Goal: Transaction & Acquisition: Purchase product/service

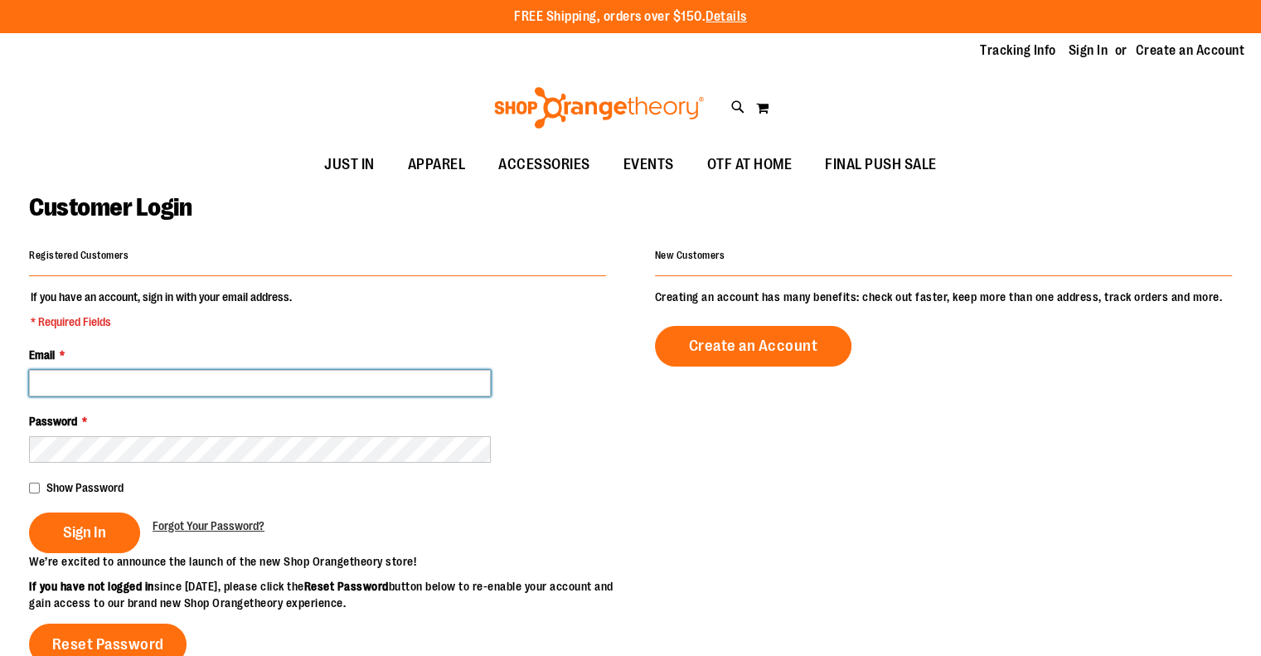
click at [116, 386] on input "Email *" at bounding box center [260, 383] width 462 height 27
type input "**********"
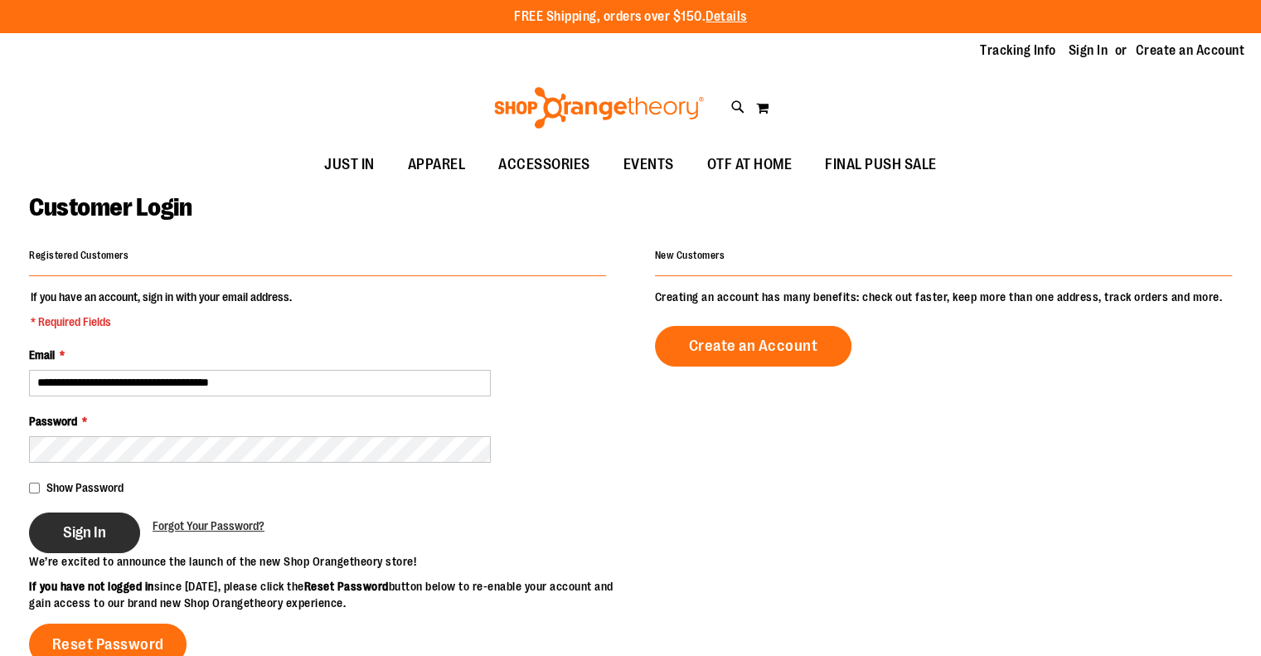
click at [63, 543] on button "Sign In" at bounding box center [84, 532] width 111 height 41
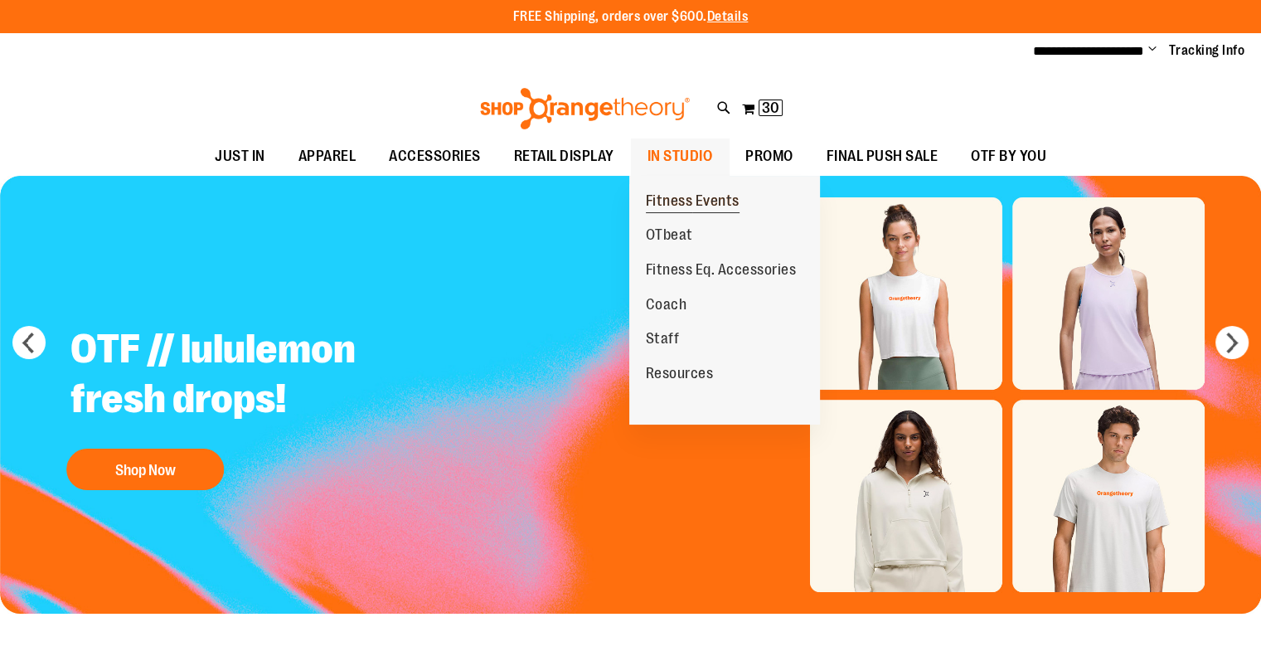
click at [683, 200] on span "Fitness Events" at bounding box center [693, 202] width 94 height 21
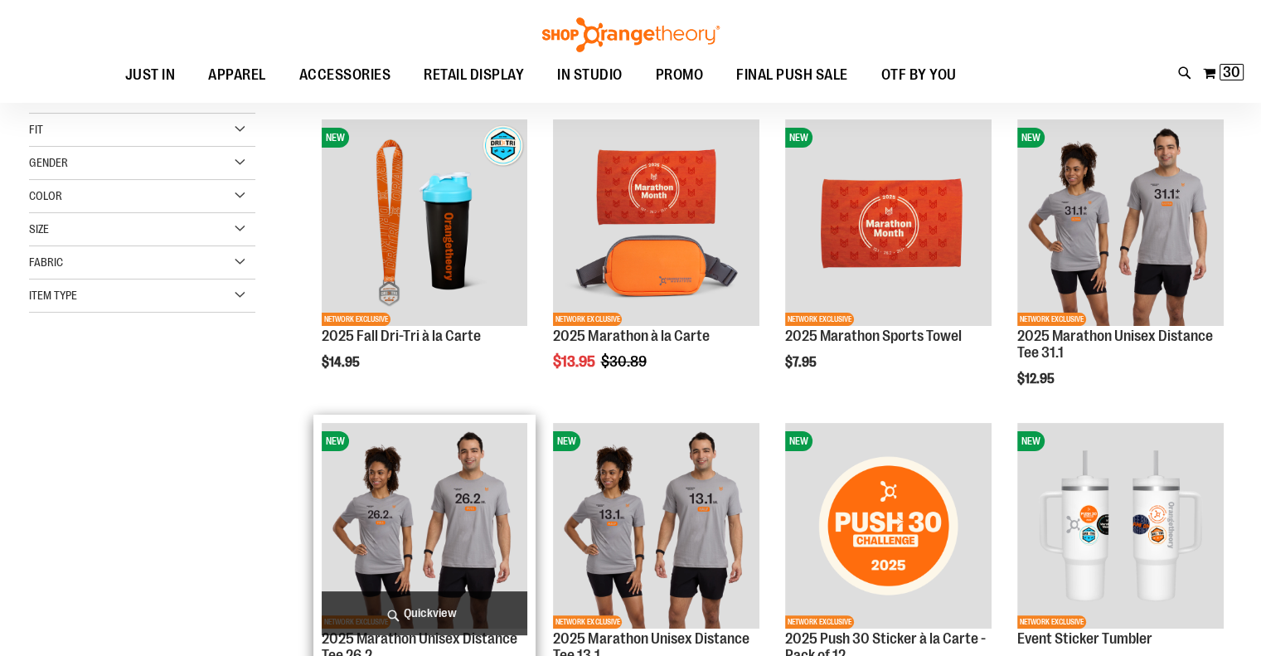
scroll to position [249, 0]
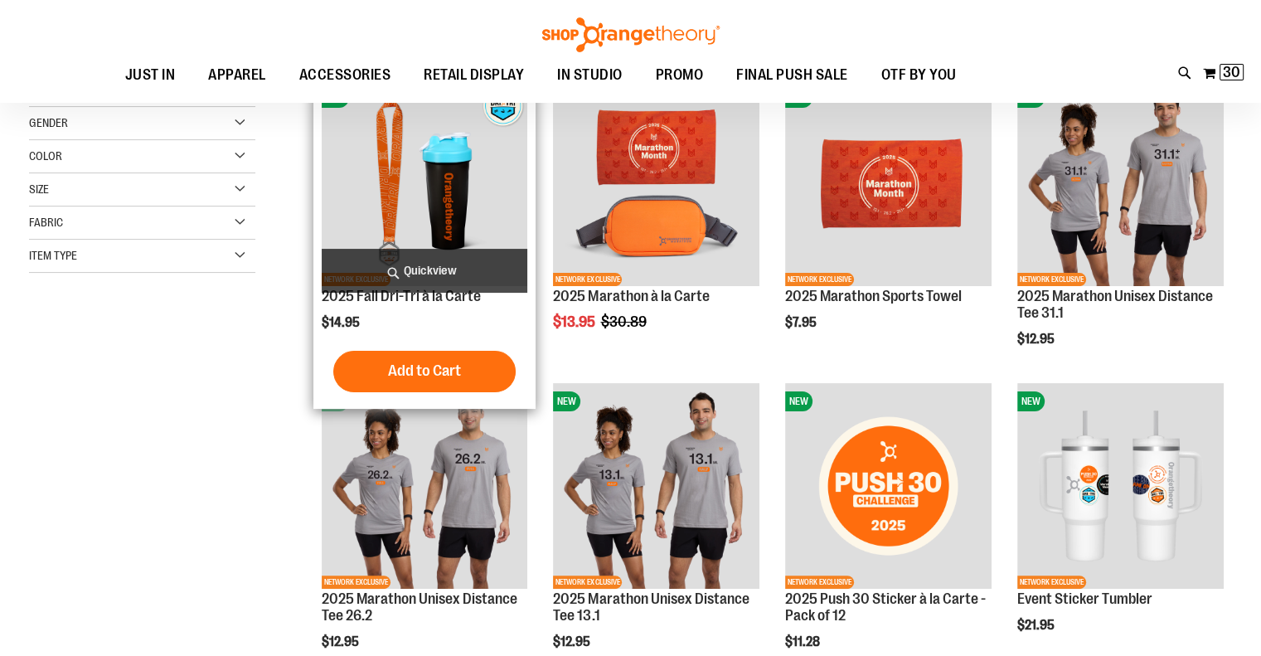
click at [426, 222] on img "product" at bounding box center [425, 183] width 206 height 206
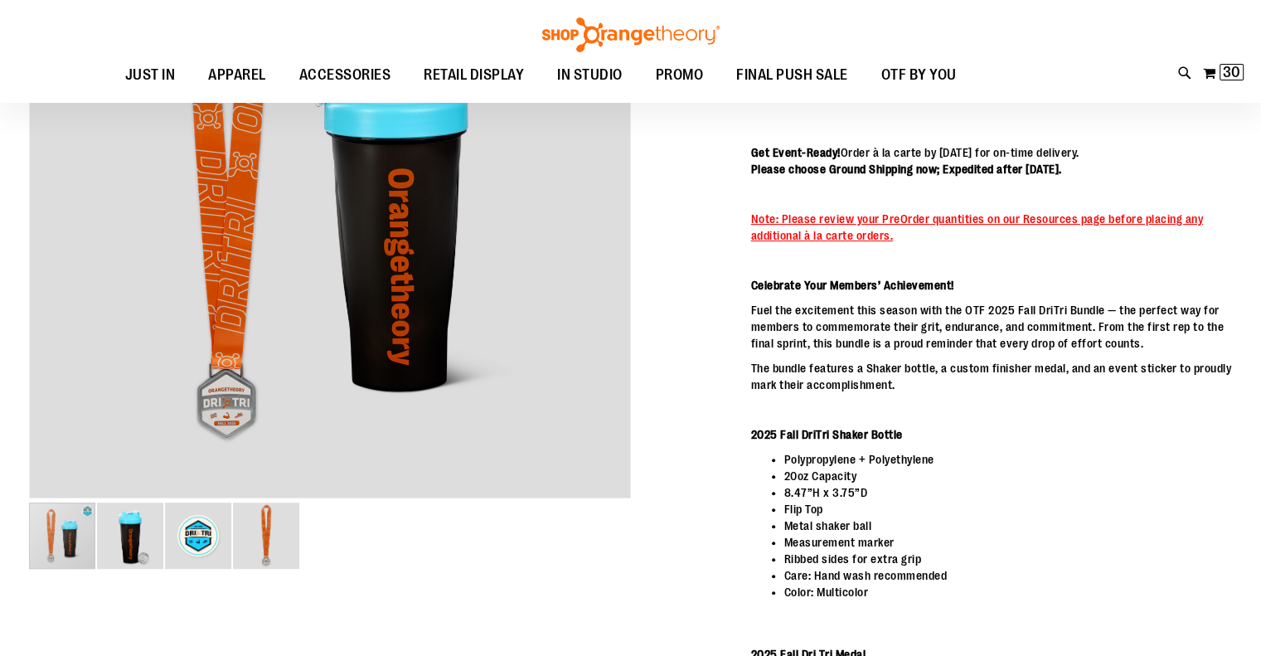
scroll to position [83, 0]
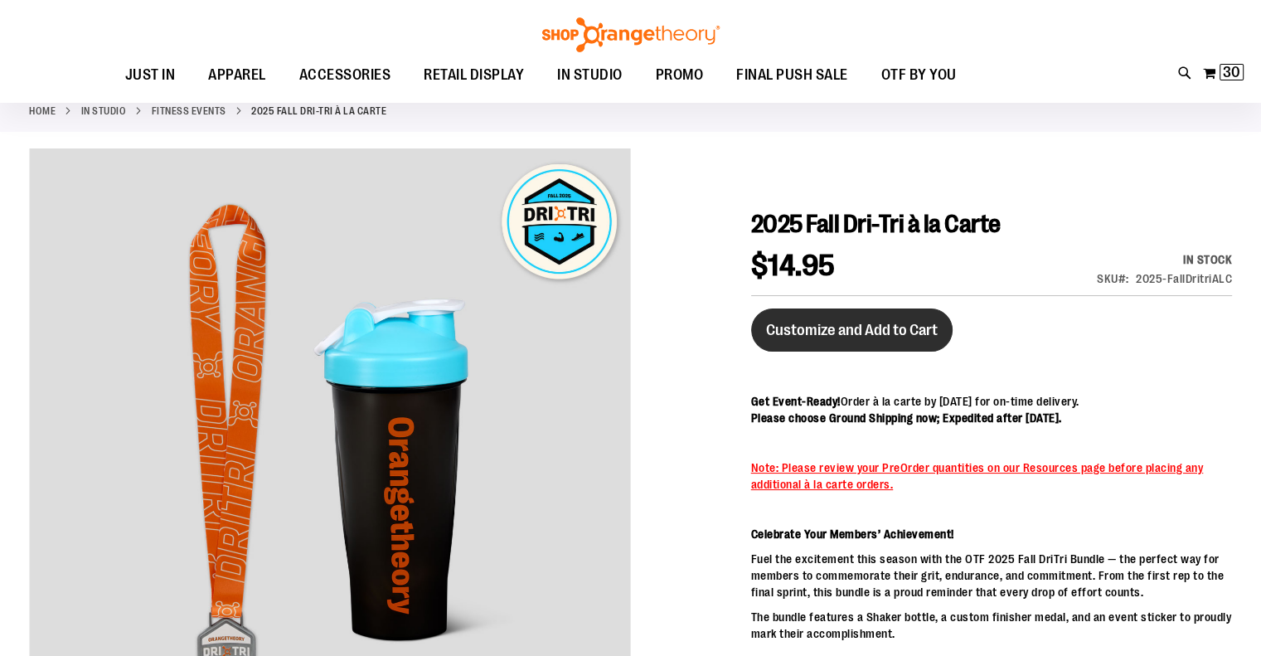
click at [859, 332] on span "Customize and Add to Cart" at bounding box center [852, 330] width 172 height 18
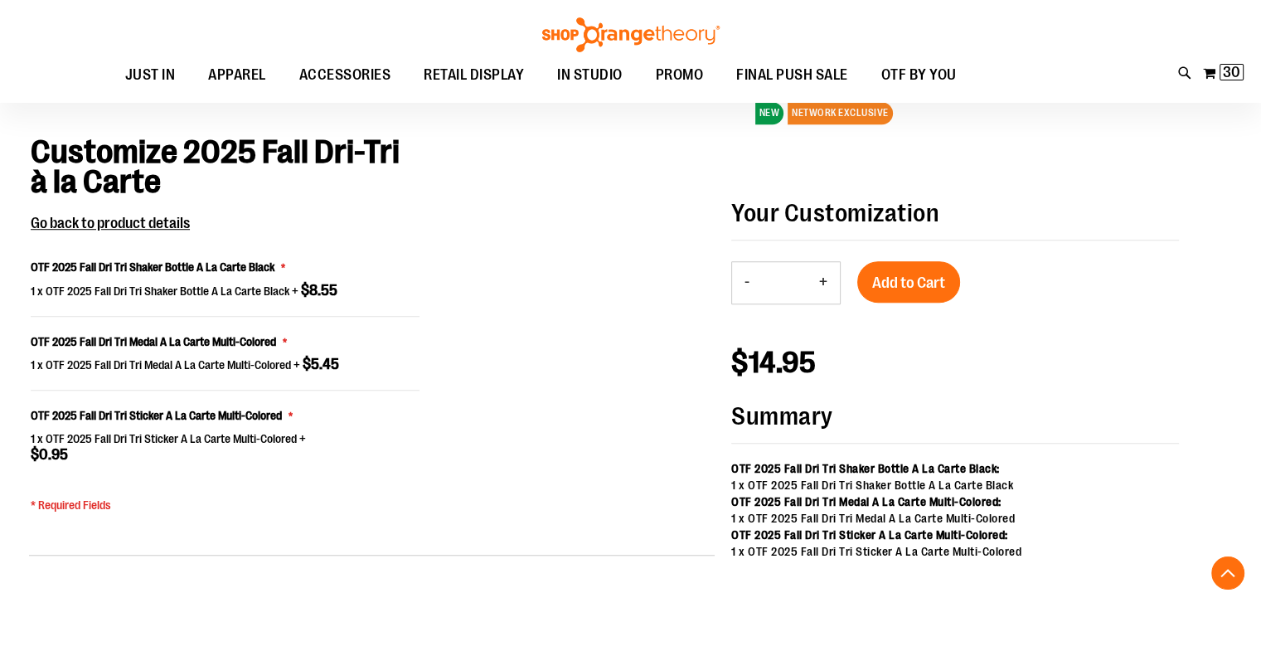
scroll to position [1173, 0]
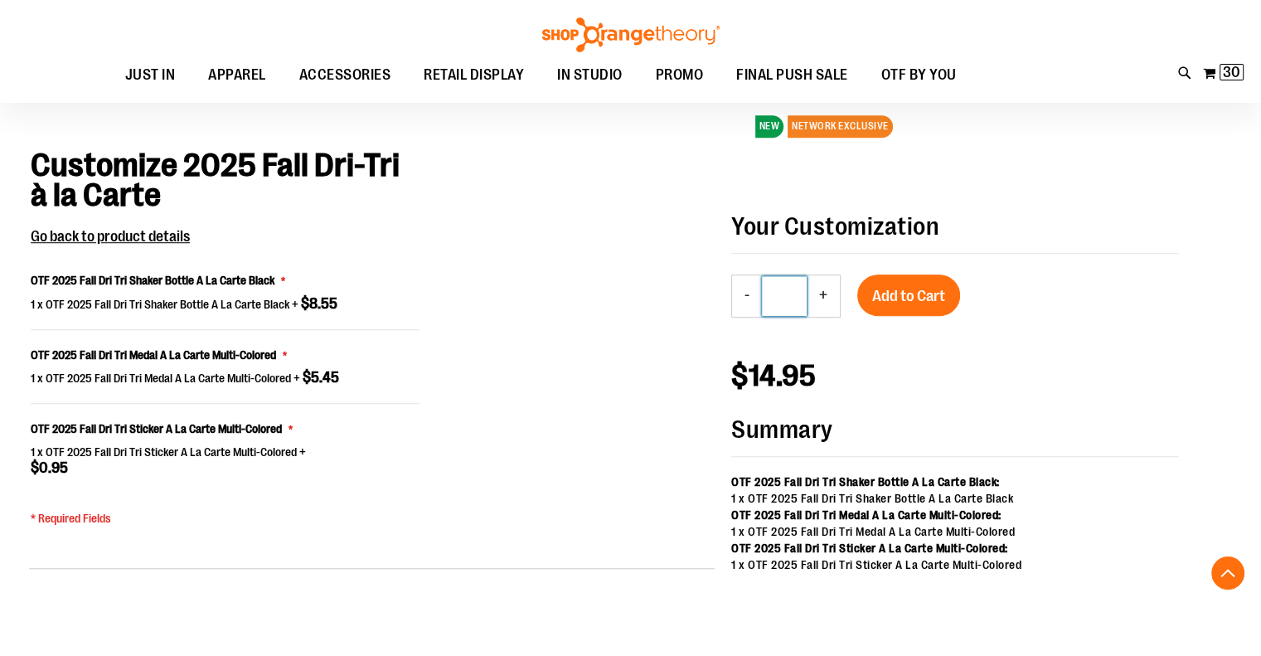
click at [796, 301] on input "*" at bounding box center [784, 296] width 45 height 40
type input "**"
click at [901, 297] on button "Add to Cart" at bounding box center [908, 294] width 103 height 41
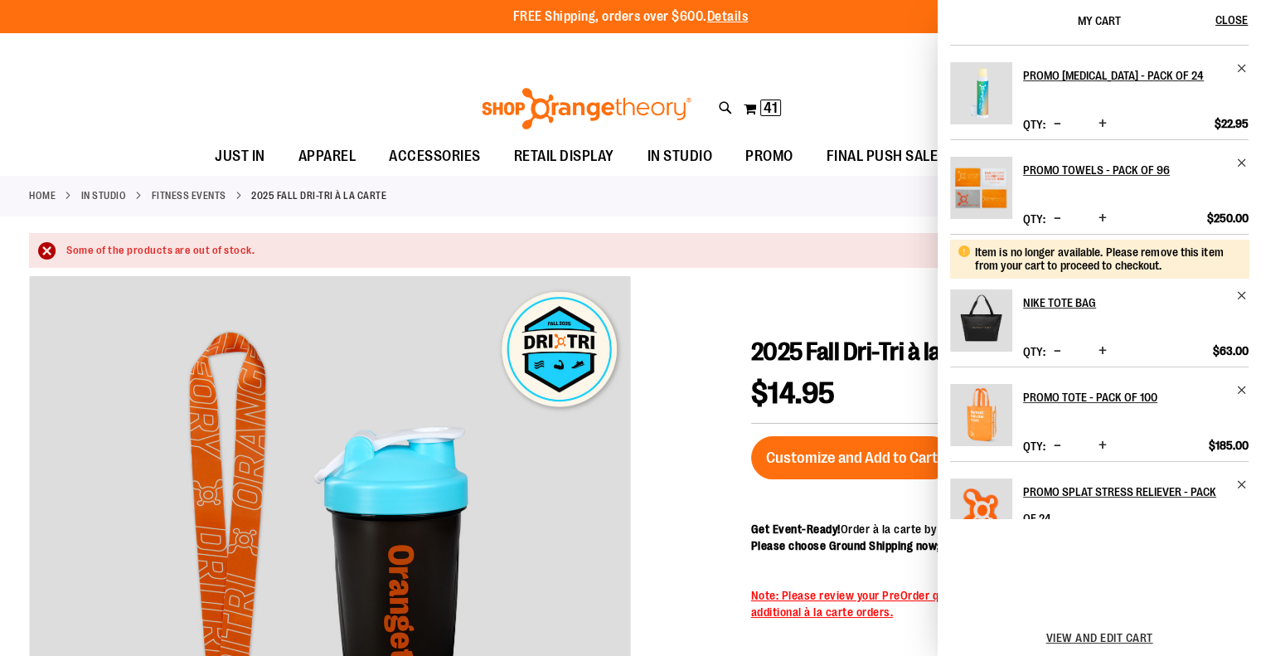
scroll to position [83, 0]
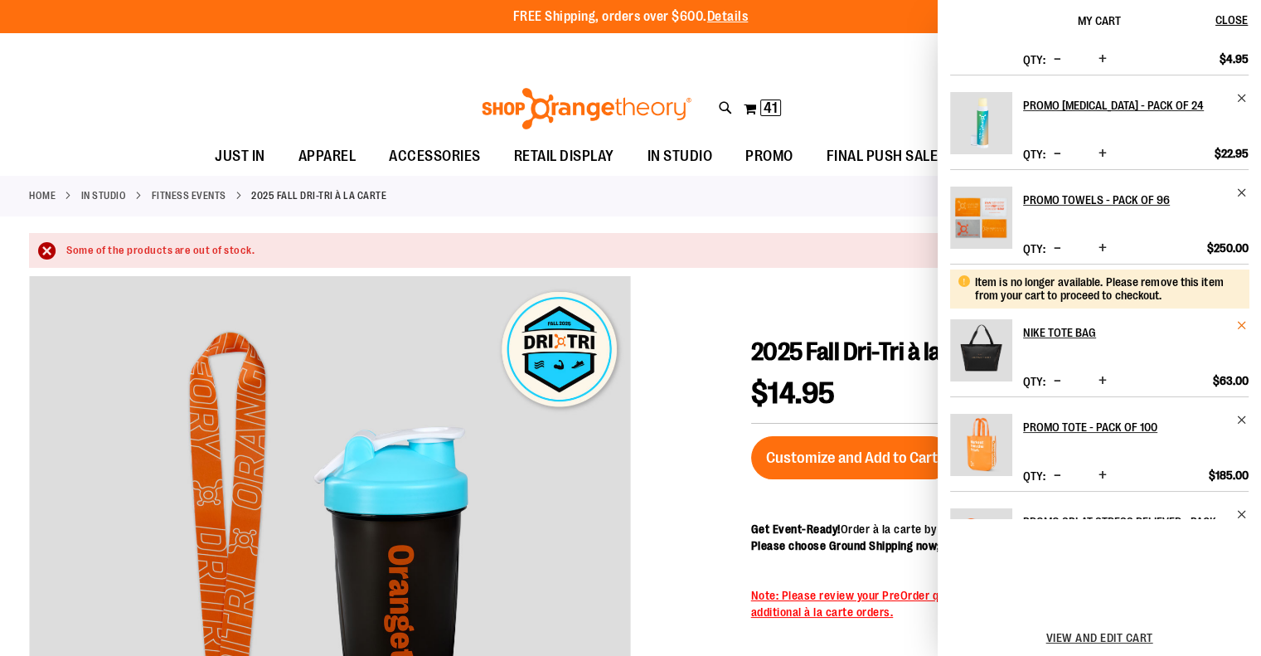
click at [1236, 322] on span "Remove item" at bounding box center [1242, 325] width 12 height 12
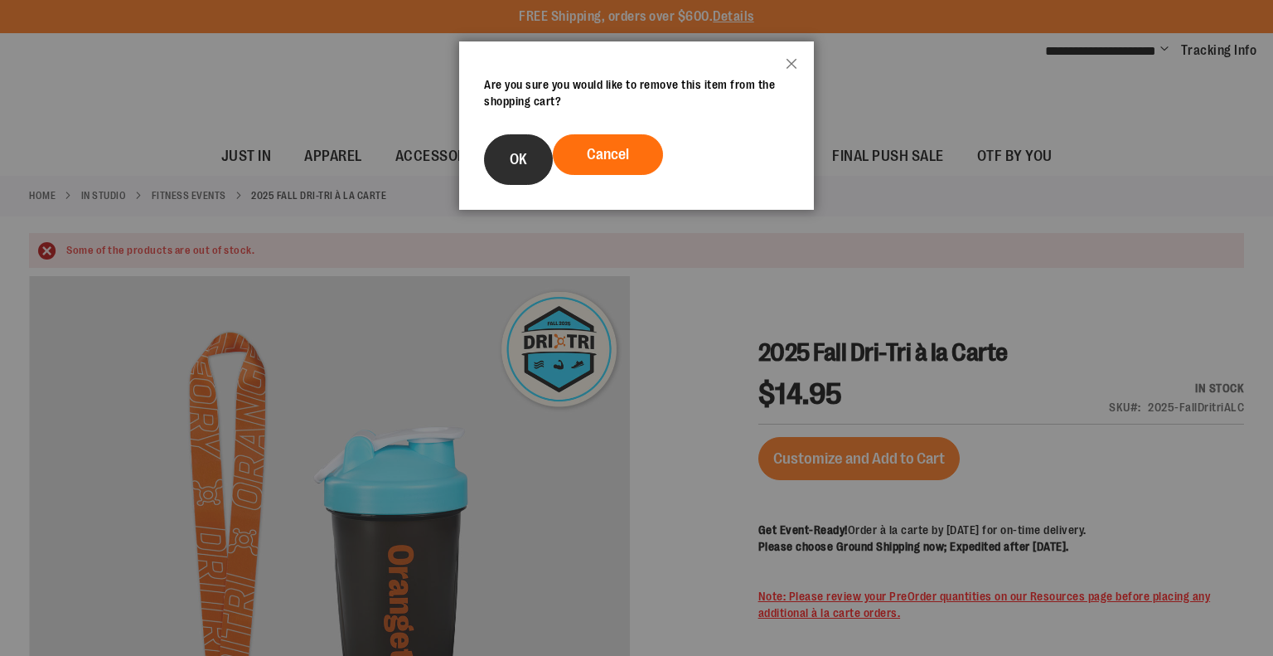
click at [516, 157] on span "OK" at bounding box center [518, 159] width 17 height 17
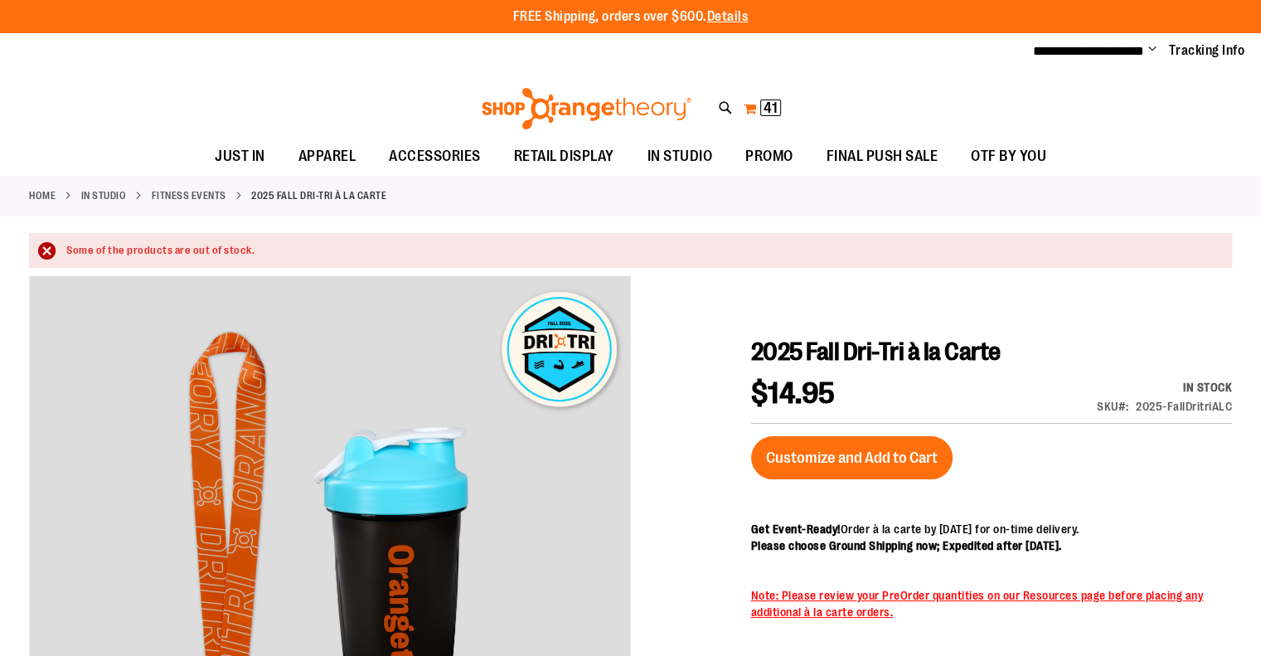
click at [771, 104] on span "41" at bounding box center [770, 107] width 14 height 17
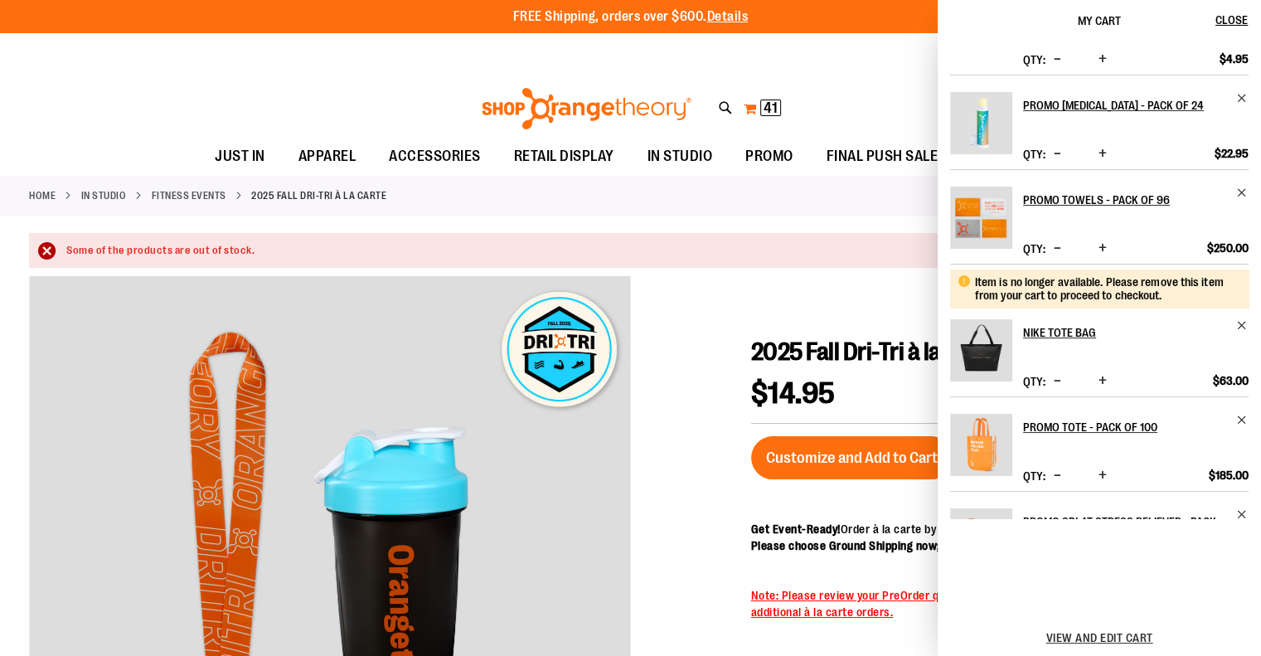
click at [746, 107] on button "My Cart 41 41 items" at bounding box center [762, 108] width 39 height 27
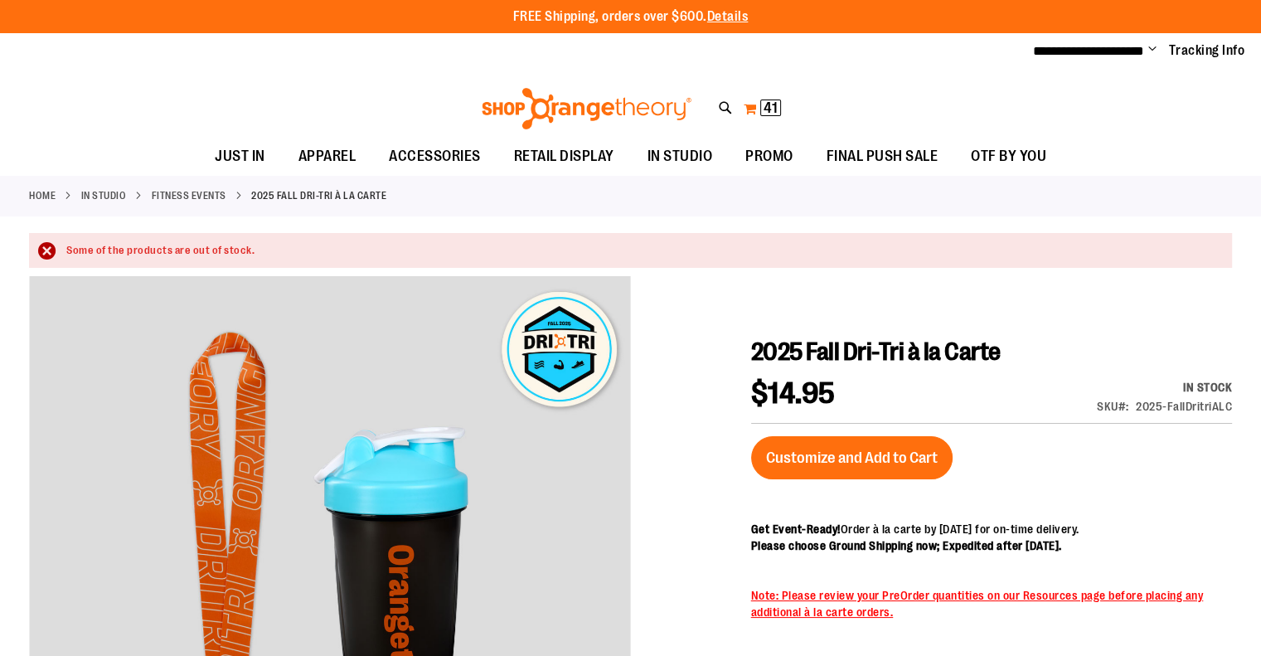
click at [770, 107] on span "41" at bounding box center [770, 107] width 14 height 17
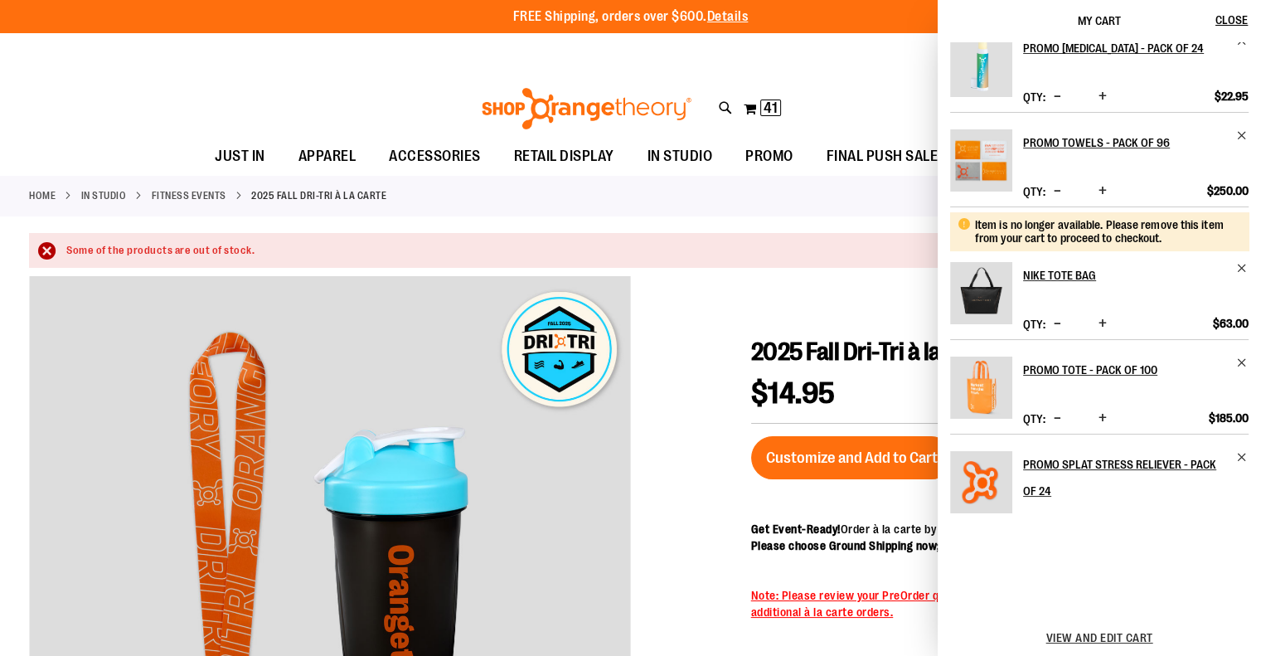
scroll to position [166, 0]
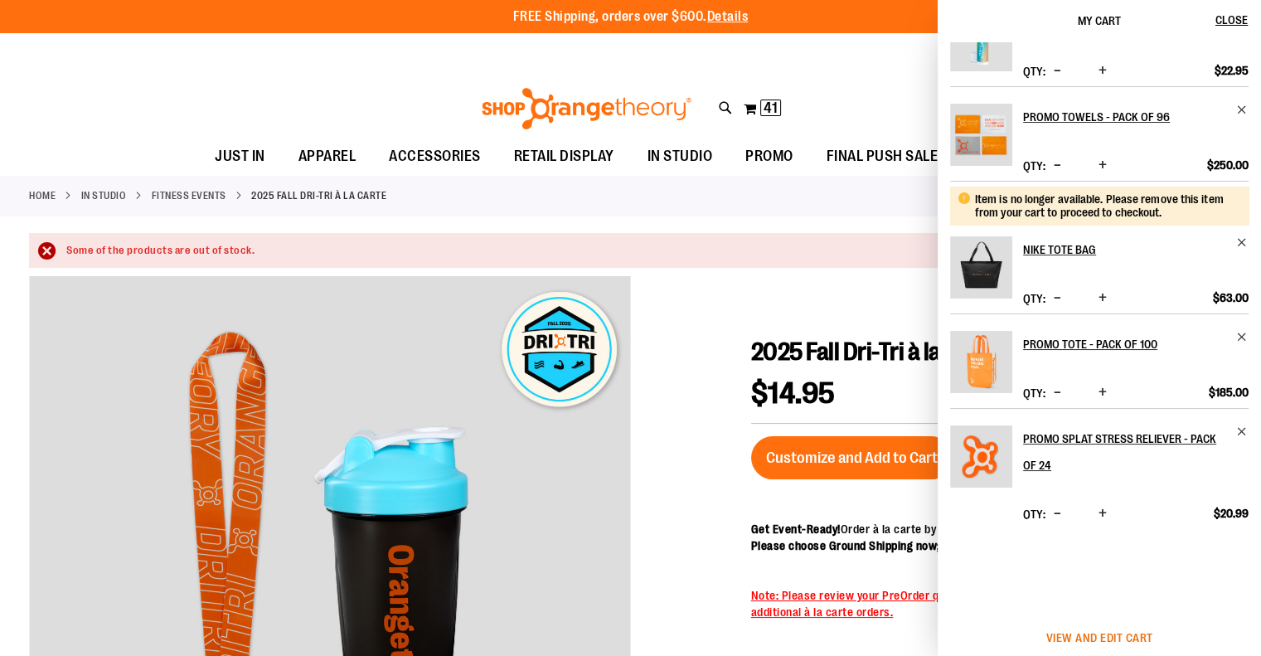
click at [1077, 632] on span "View and edit cart" at bounding box center [1099, 637] width 107 height 13
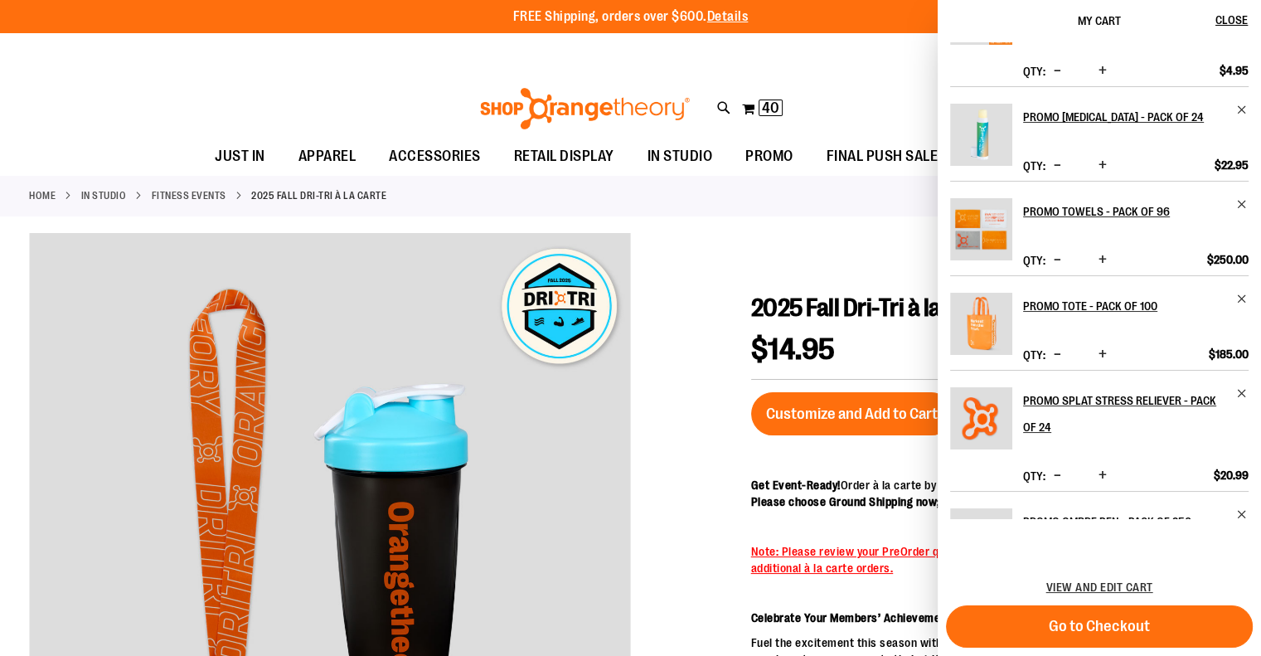
scroll to position [0, 0]
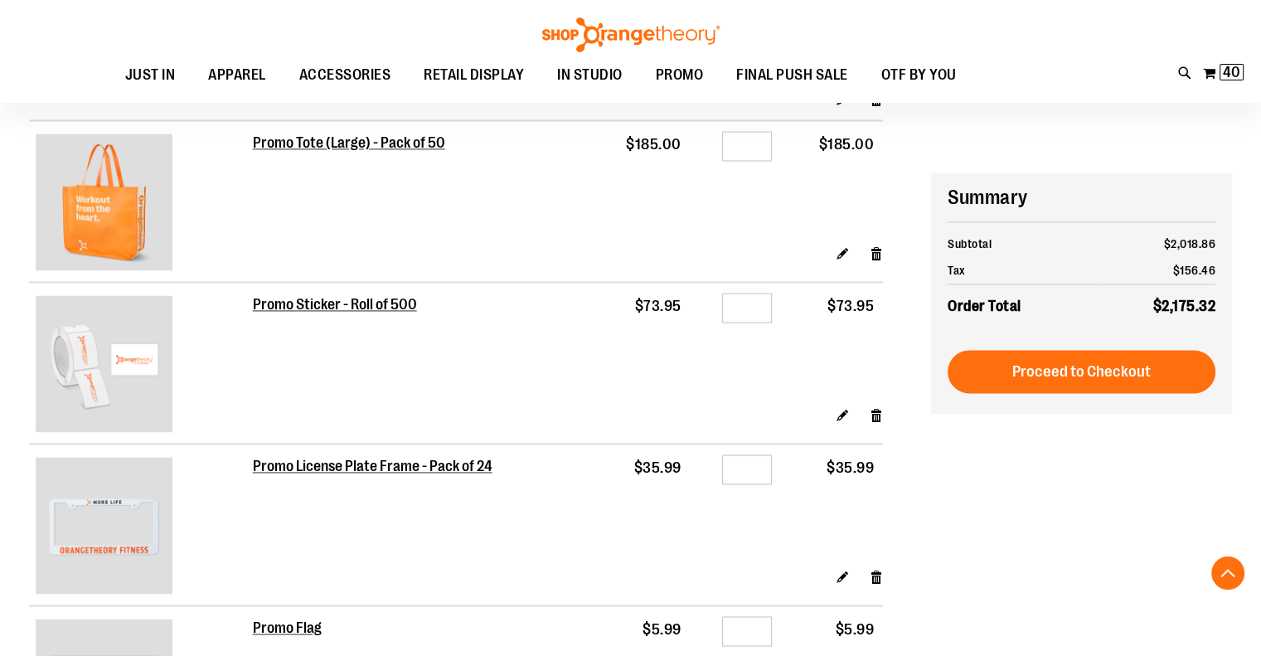
scroll to position [2237, 0]
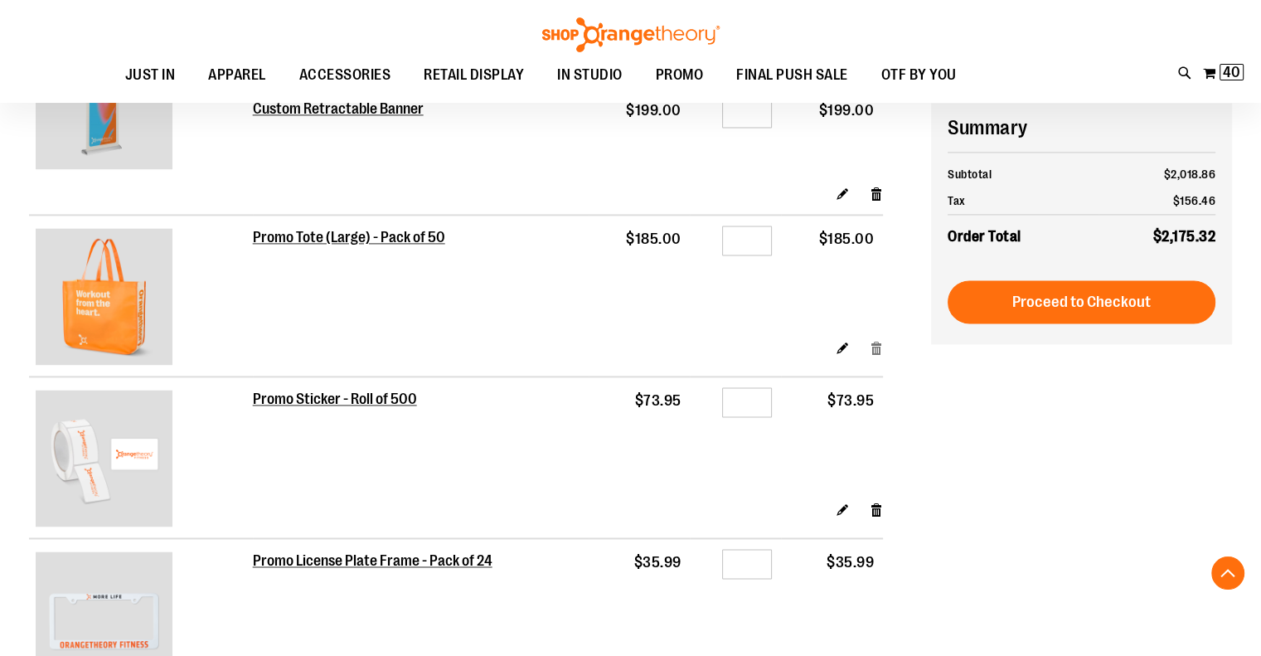
click at [874, 347] on link "Remove item" at bounding box center [876, 346] width 14 height 17
